Goal: Check status

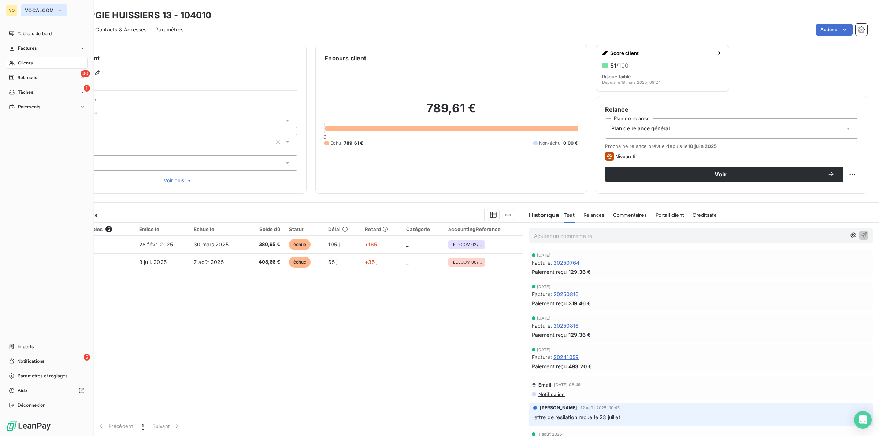
click at [38, 10] on span "VOCALCOM" at bounding box center [39, 10] width 29 height 6
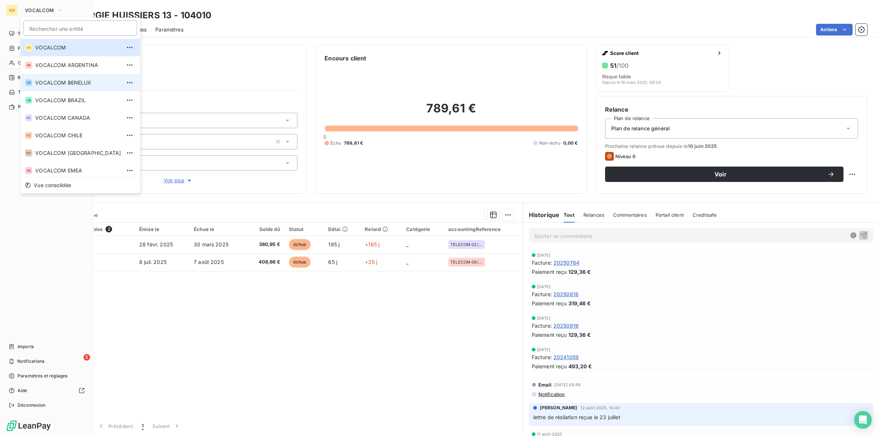
click at [46, 76] on li "VB VOCALCOM BENELUX" at bounding box center [80, 83] width 119 height 18
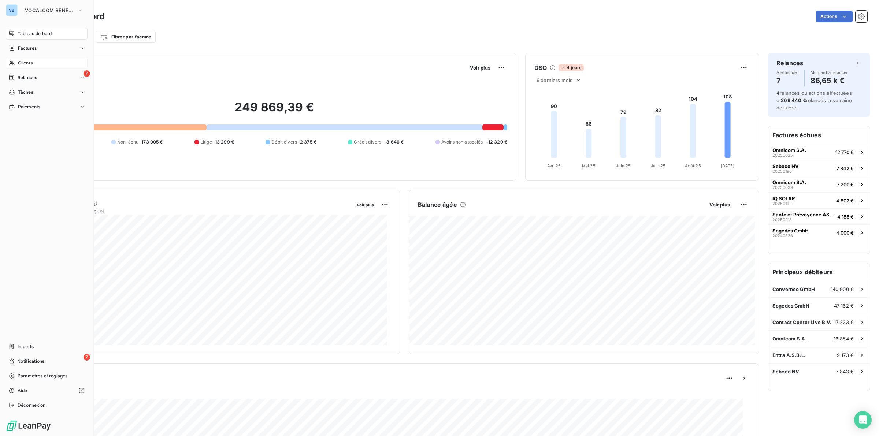
click at [26, 63] on span "Clients" at bounding box center [25, 63] width 15 height 7
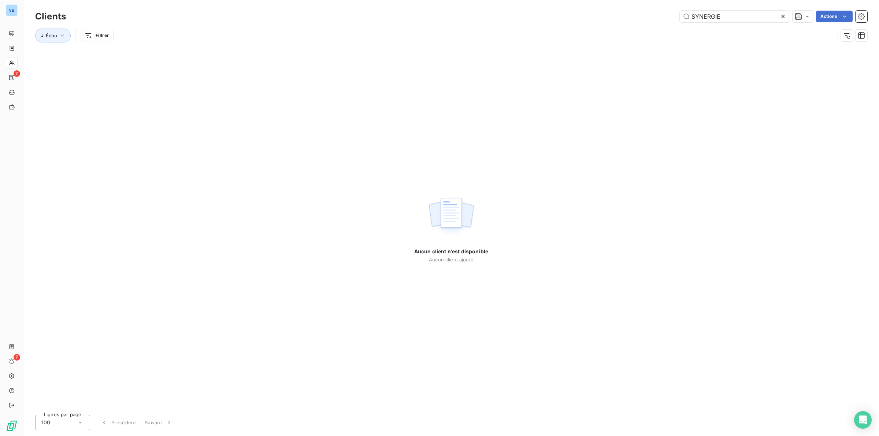
drag, startPoint x: 723, startPoint y: 15, endPoint x: 656, endPoint y: 12, distance: 67.1
click at [656, 12] on div "SYNERGIE Actions" at bounding box center [471, 17] width 792 height 12
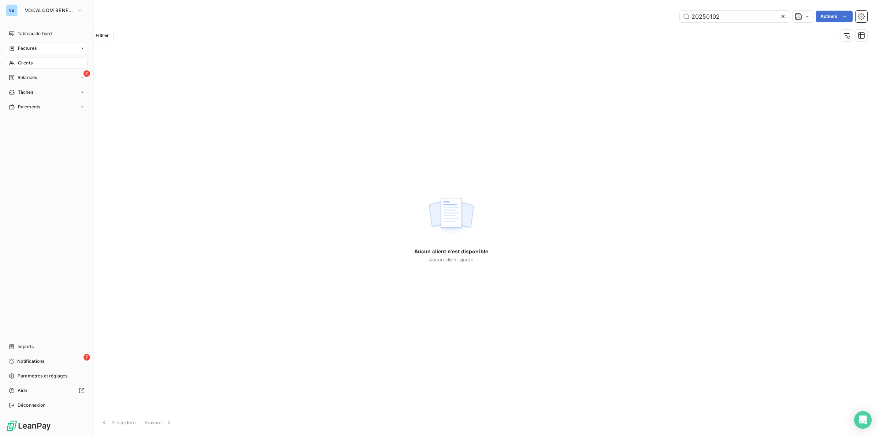
type input "20250102"
click at [29, 45] on span "Factures" at bounding box center [27, 48] width 19 height 7
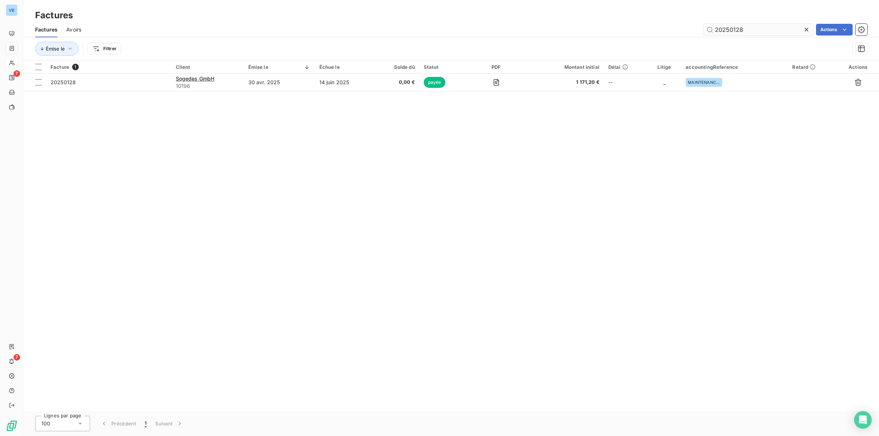
click at [749, 28] on input "20250128" at bounding box center [758, 30] width 110 height 12
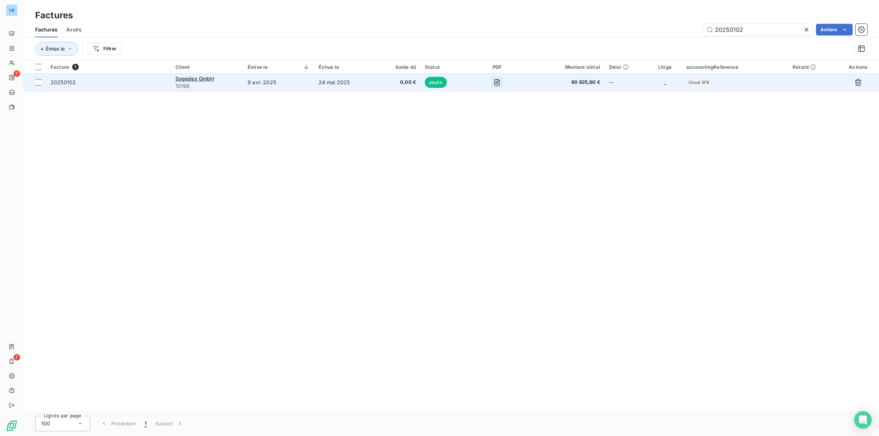
type input "20250102"
click at [499, 79] on icon "button" at bounding box center [496, 82] width 5 height 7
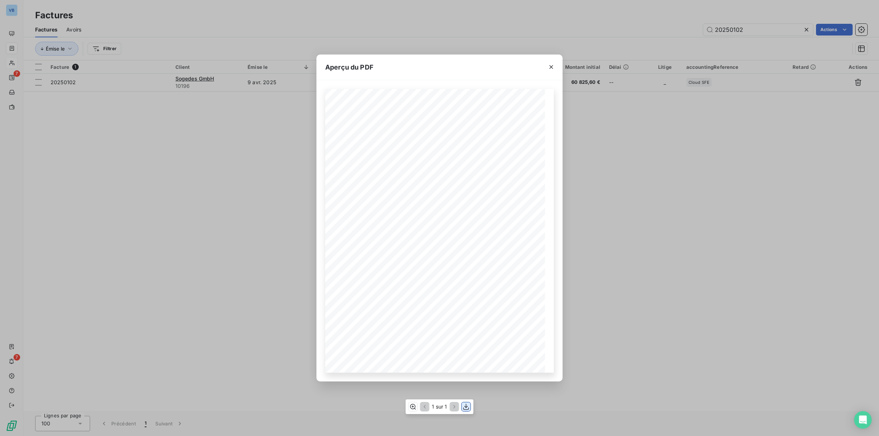
click at [469, 405] on icon "button" at bounding box center [465, 406] width 7 height 7
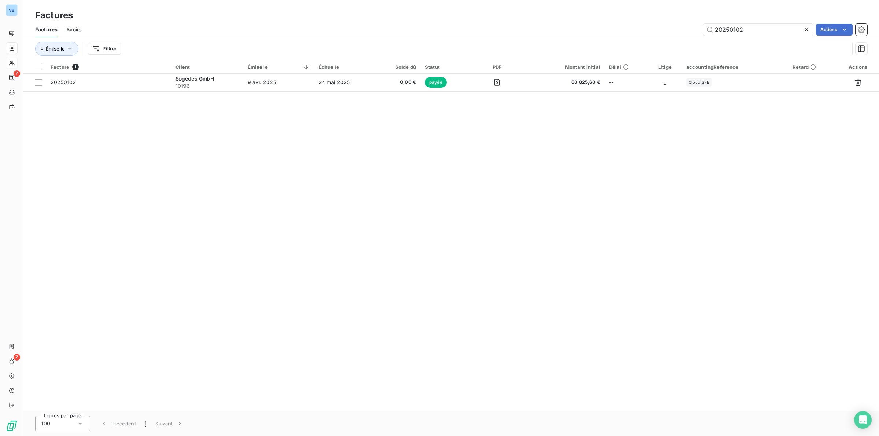
click at [290, 337] on div "Facture 1 Client Émise le Échue le Solde dû Statut PDF Montant initial Délai Li…" at bounding box center [450, 235] width 855 height 351
click at [261, 362] on div "Facture 1 Client Émise le Échue le Solde dû Statut PDF Montant initial Délai Li…" at bounding box center [450, 235] width 855 height 351
click at [276, 293] on div "Facture 1 Client Émise le Échue le Solde dû Statut PDF Montant initial Délai Li…" at bounding box center [450, 235] width 855 height 351
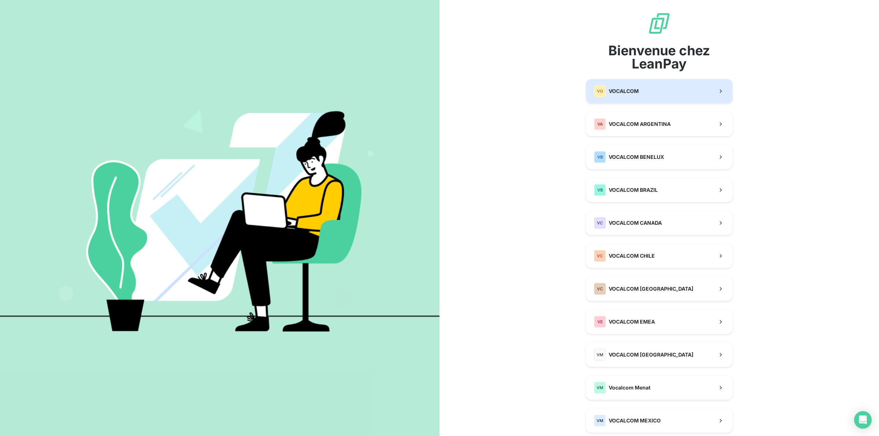
click at [635, 85] on button "VO VOCALCOM" at bounding box center [659, 91] width 146 height 24
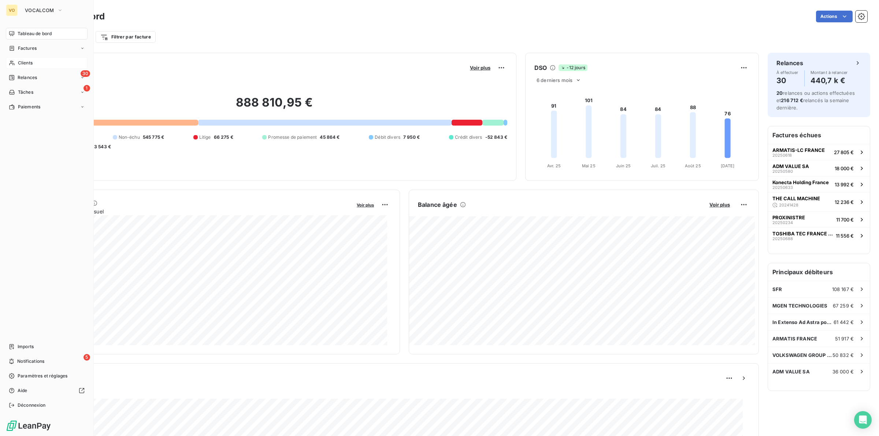
click at [28, 62] on span "Clients" at bounding box center [25, 63] width 15 height 7
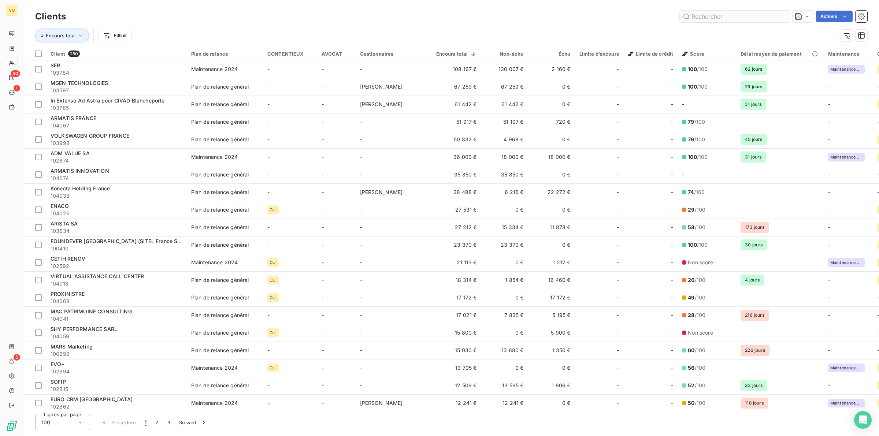
click at [705, 13] on input "text" at bounding box center [735, 17] width 110 height 12
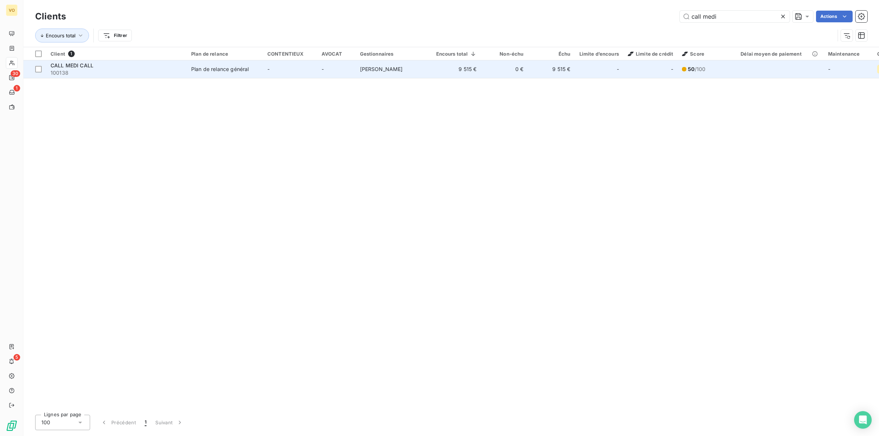
type input "call medi"
click at [207, 72] on div "Plan de relance général" at bounding box center [219, 69] width 57 height 7
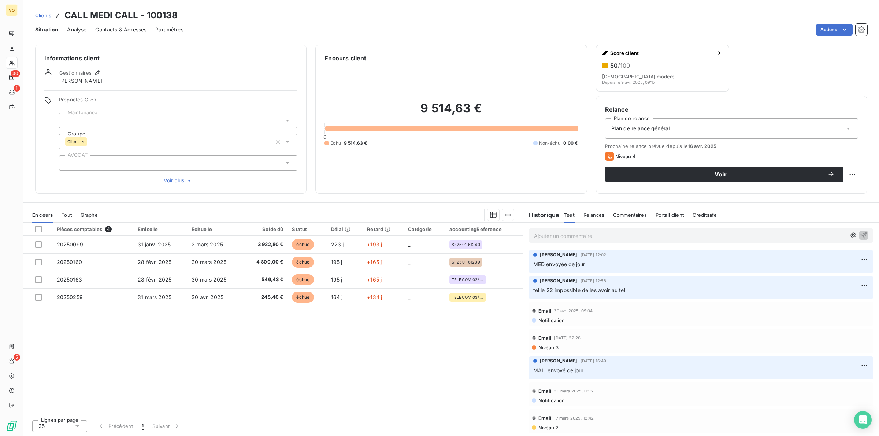
click at [371, 343] on div "Pièces comptables 4 Émise le Échue le Solde dû Statut Délai Retard Catégorie ac…" at bounding box center [272, 319] width 499 height 192
click at [434, 341] on div "Pièces comptables 4 Émise le Échue le Solde dû Statut Délai Retard Catégorie ac…" at bounding box center [272, 319] width 499 height 192
click at [394, 349] on div "Pièces comptables 4 Émise le Échue le Solde dû Statut Délai Retard Catégorie ac…" at bounding box center [272, 319] width 499 height 192
click at [318, 352] on div "Pièces comptables 4 Émise le Échue le Solde dû Statut Délai Retard Catégorie ac…" at bounding box center [272, 319] width 499 height 192
click at [389, 362] on div "Pièces comptables 4 Émise le Échue le Solde dû Statut Délai Retard Catégorie ac…" at bounding box center [272, 319] width 499 height 192
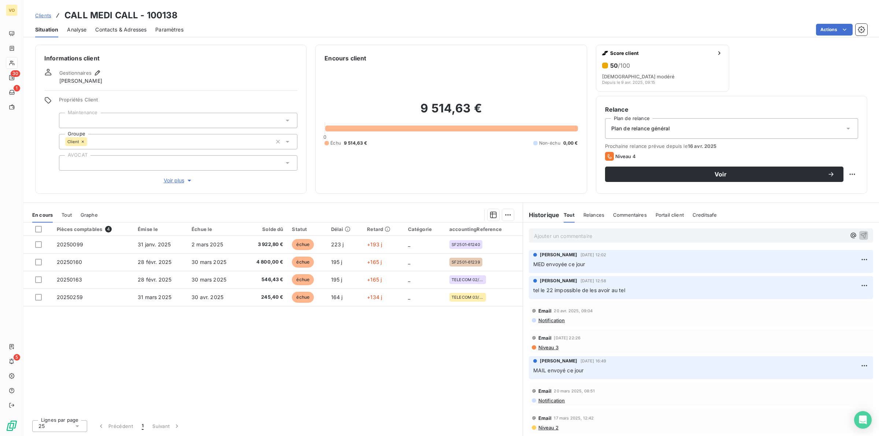
click at [341, 390] on div "Pièces comptables 4 Émise le Échue le Solde dû Statut Délai Retard Catégorie ac…" at bounding box center [272, 319] width 499 height 192
click at [372, 393] on div "Pièces comptables 4 Émise le Échue le Solde dû Statut Délai Retard Catégorie ac…" at bounding box center [272, 319] width 499 height 192
drag, startPoint x: 423, startPoint y: 105, endPoint x: 489, endPoint y: 105, distance: 66.3
click at [489, 105] on h2 "9 514,63 €" at bounding box center [450, 112] width 253 height 22
click at [288, 384] on div "Pièces comptables 4 Émise le Échue le Solde dû Statut Délai Retard Catégorie ac…" at bounding box center [272, 319] width 499 height 192
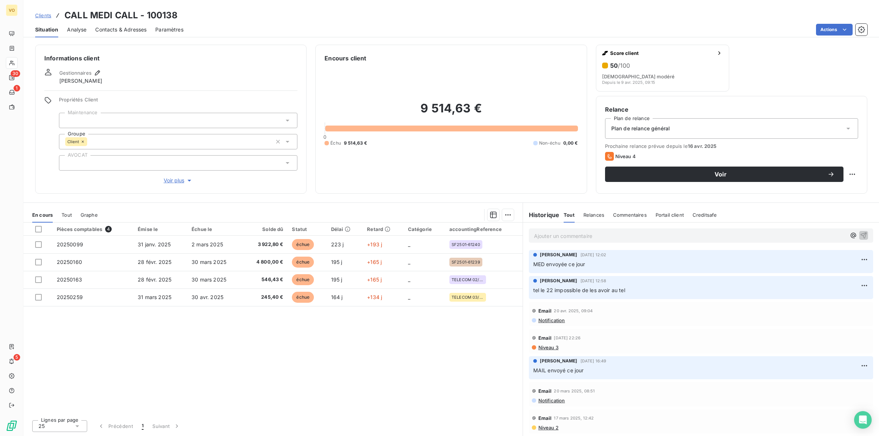
click at [146, 345] on div "Pièces comptables 4 Émise le Échue le Solde dû Statut Délai Retard Catégorie ac…" at bounding box center [272, 319] width 499 height 192
click at [352, 338] on div "Pièces comptables 4 Émise le Échue le Solde dû Statut Délai Retard Catégorie ac…" at bounding box center [272, 319] width 499 height 192
